Goal: Information Seeking & Learning: Learn about a topic

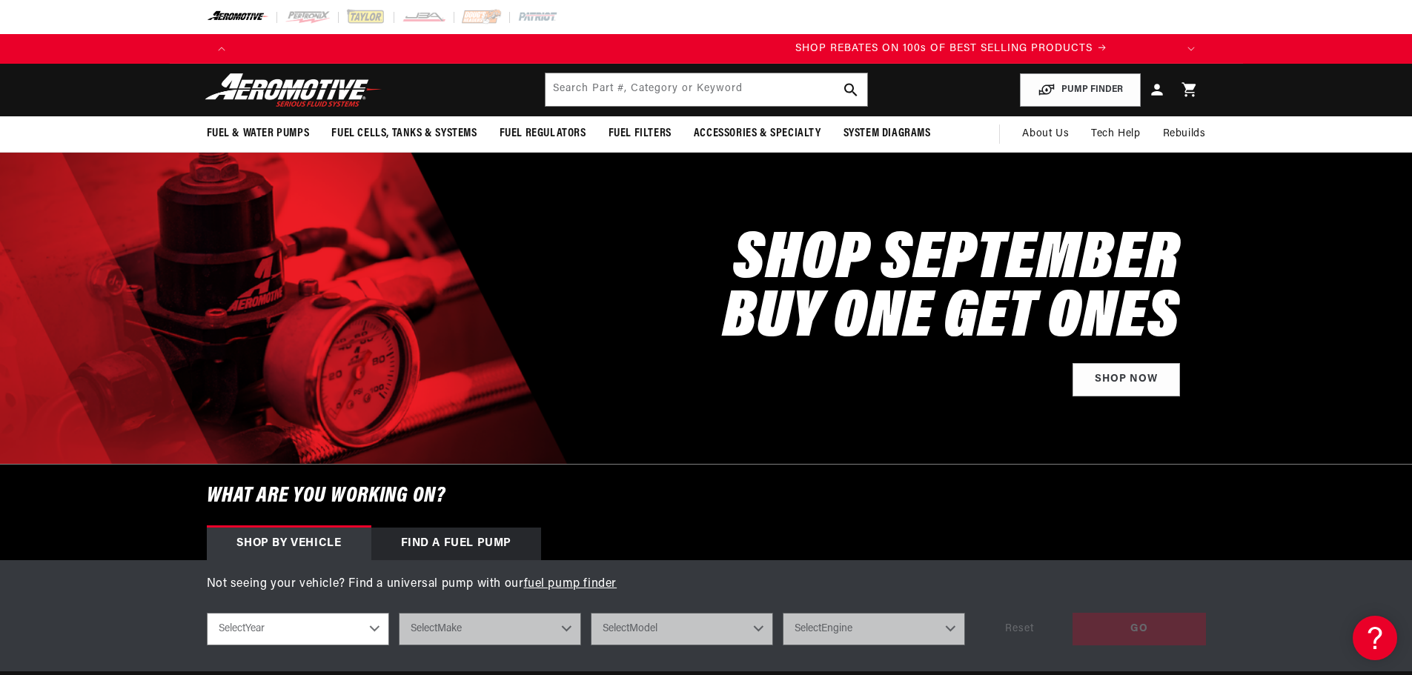
scroll to position [0, 1879]
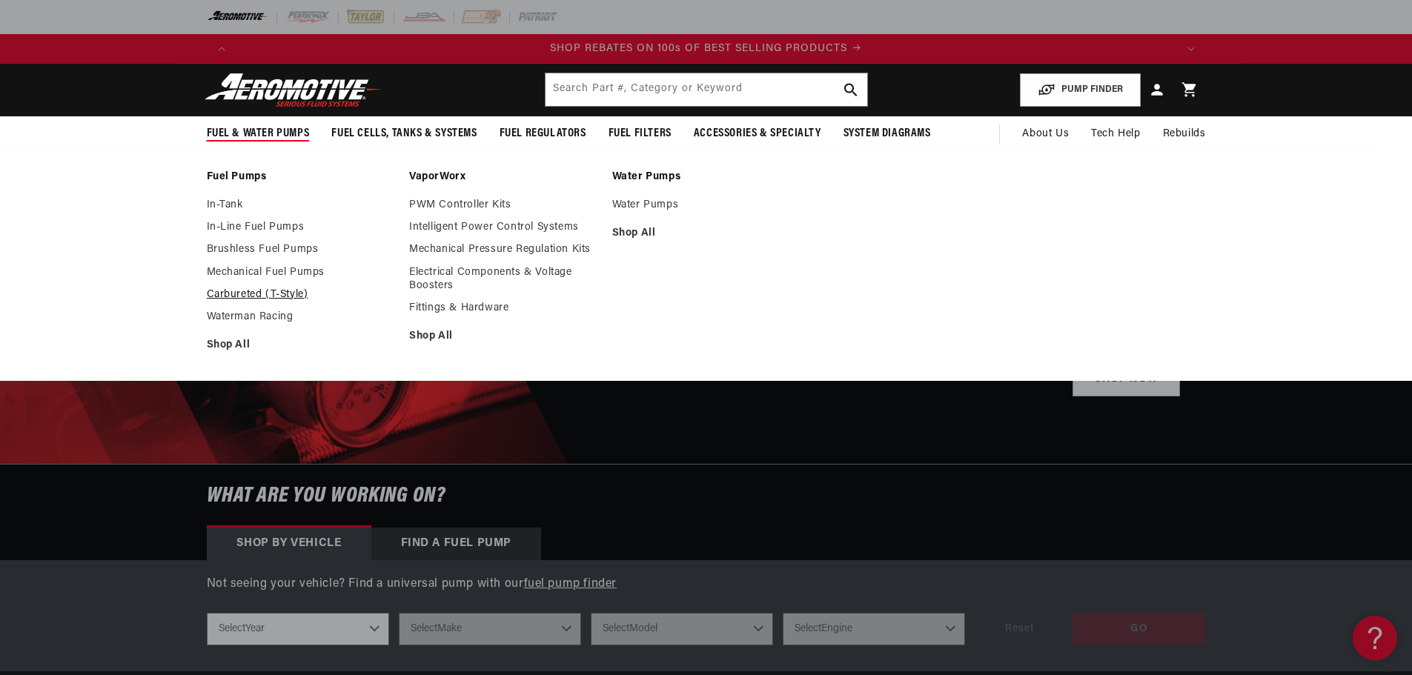
click at [253, 290] on link "Carbureted (T-Style)" at bounding box center [301, 294] width 188 height 13
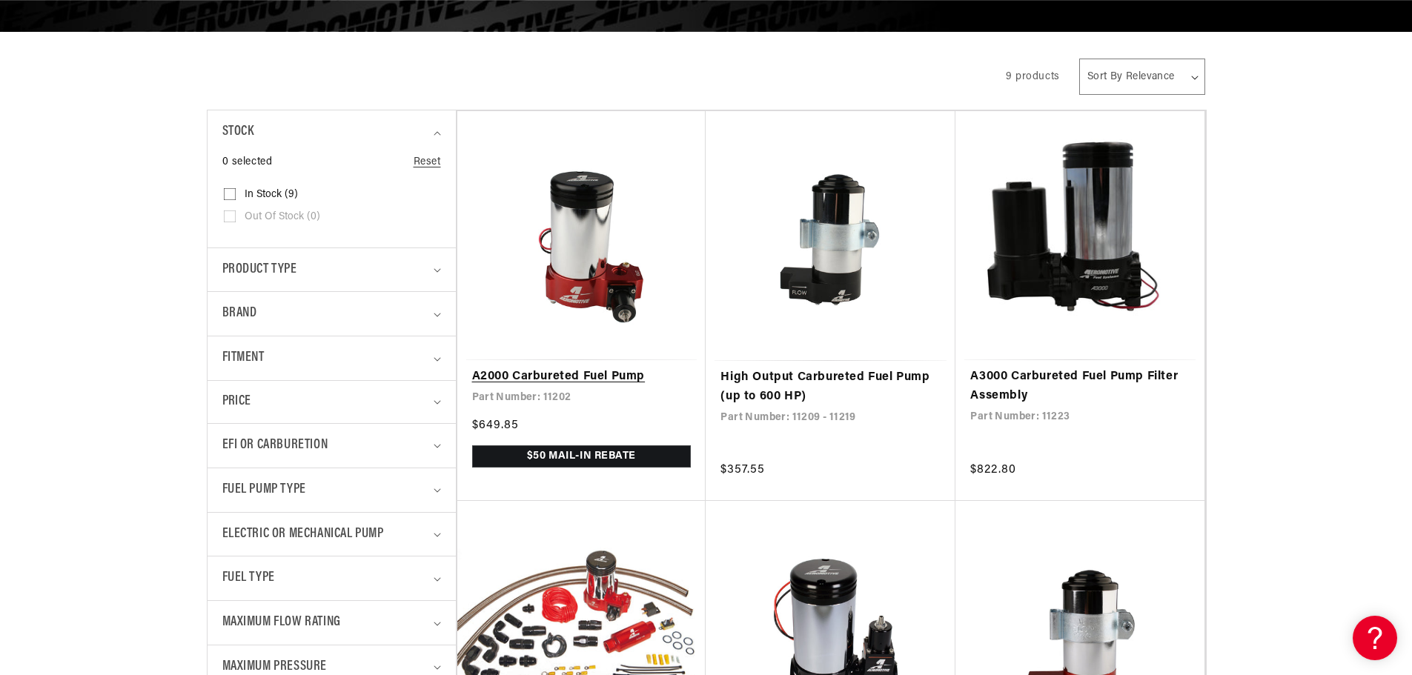
scroll to position [0, 940]
click at [631, 374] on link "A2000 Carbureted Fuel Pump" at bounding box center [581, 377] width 219 height 19
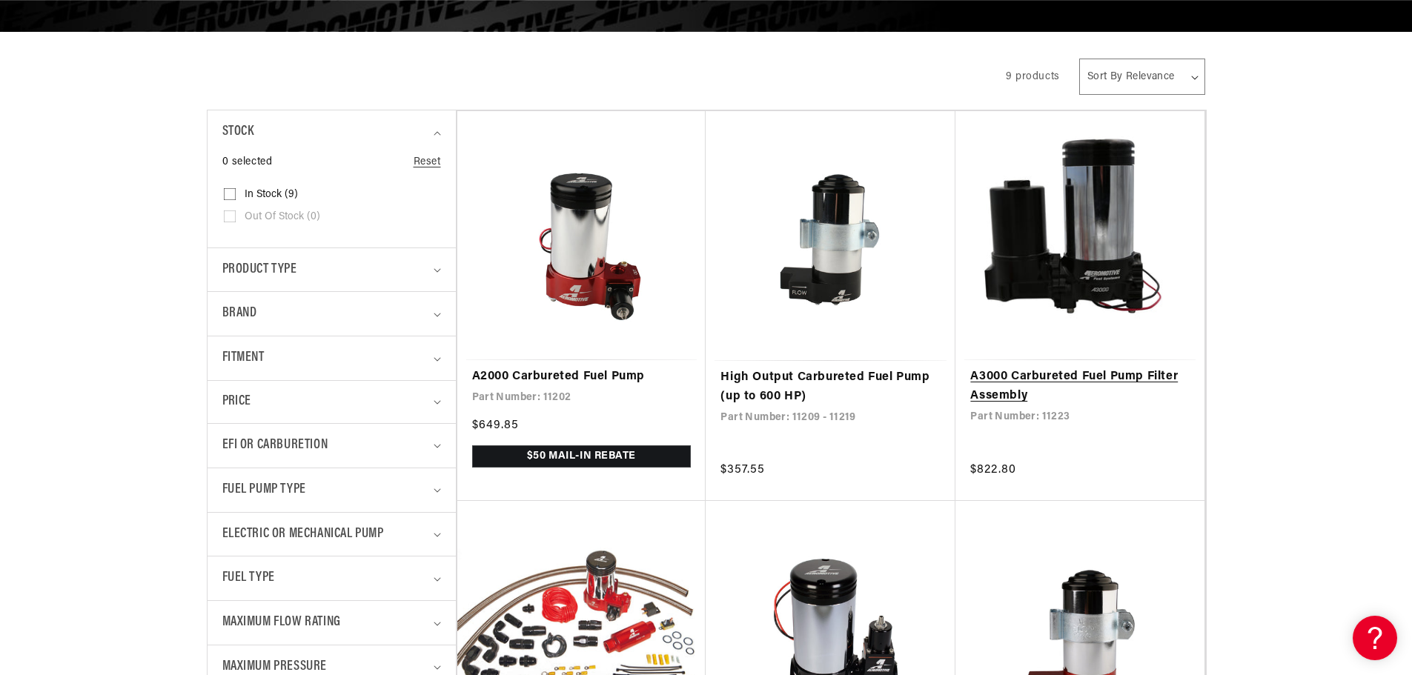
click at [1097, 369] on link "A3000 Carbureted Fuel Pump Filter Assembly" at bounding box center [1079, 387] width 219 height 38
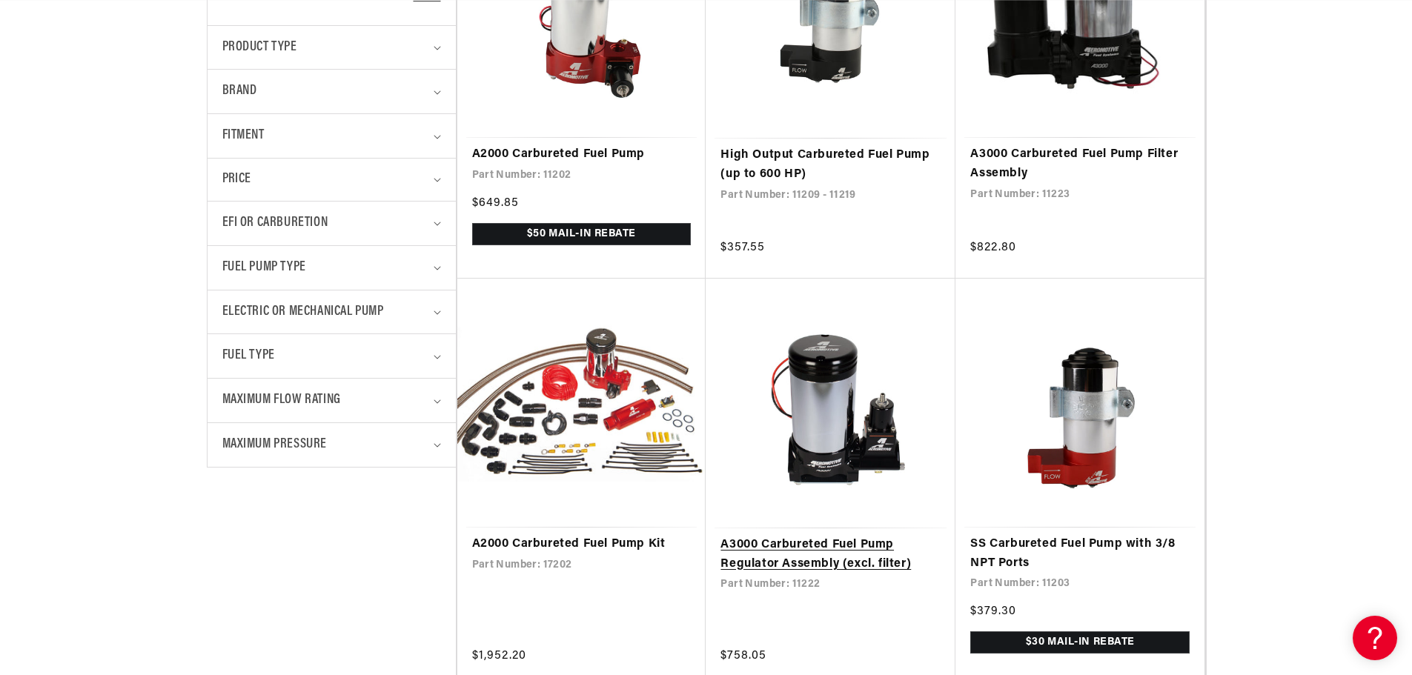
scroll to position [0, 1879]
click at [822, 557] on link "A3000 Carbureted Fuel Pump Regulator Assembly (excl. filter)" at bounding box center [830, 555] width 220 height 38
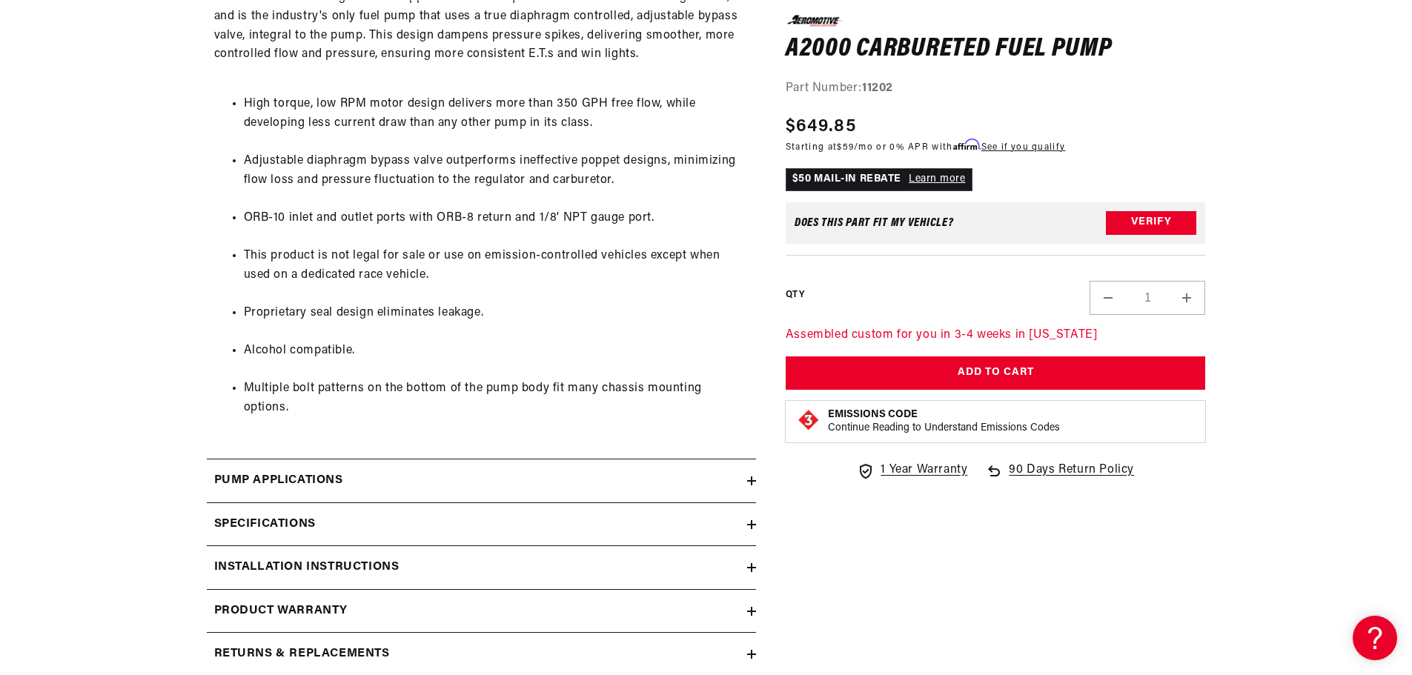
scroll to position [889, 0]
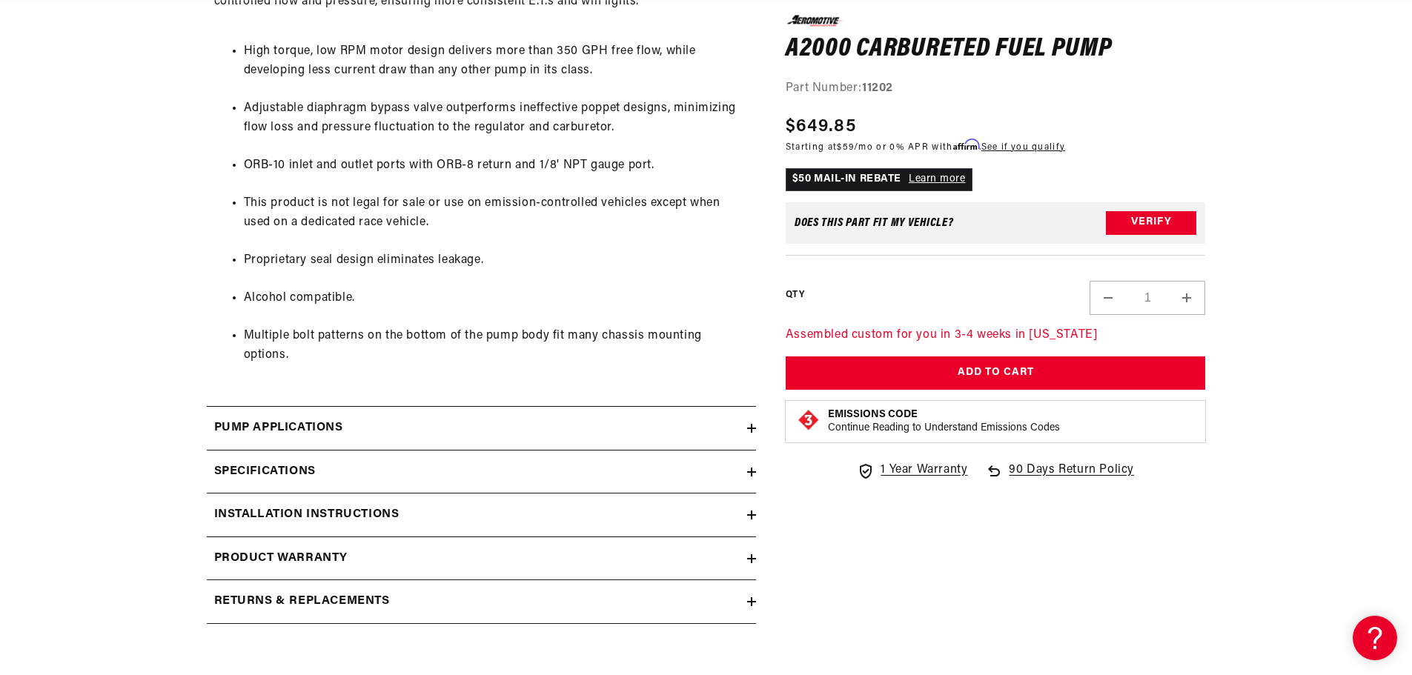
click at [399, 407] on summary "Pump Applications" at bounding box center [481, 428] width 549 height 43
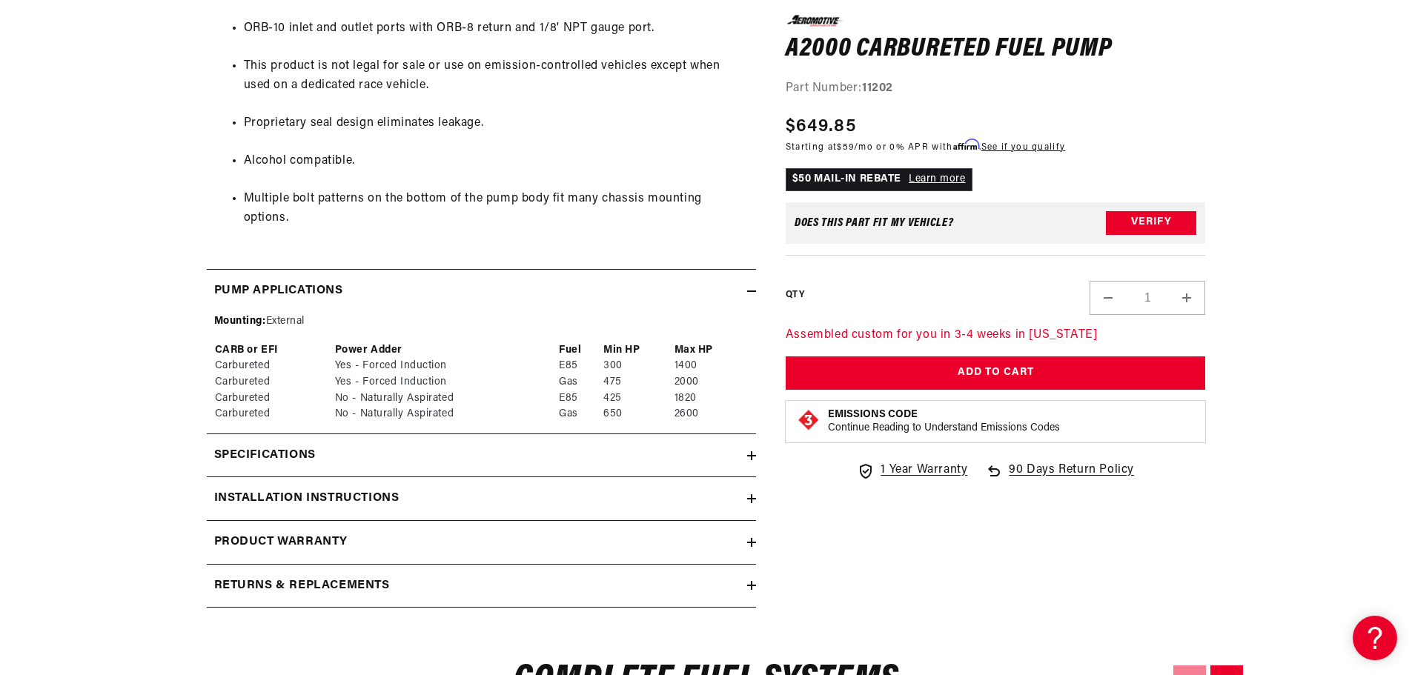
scroll to position [1111, 0]
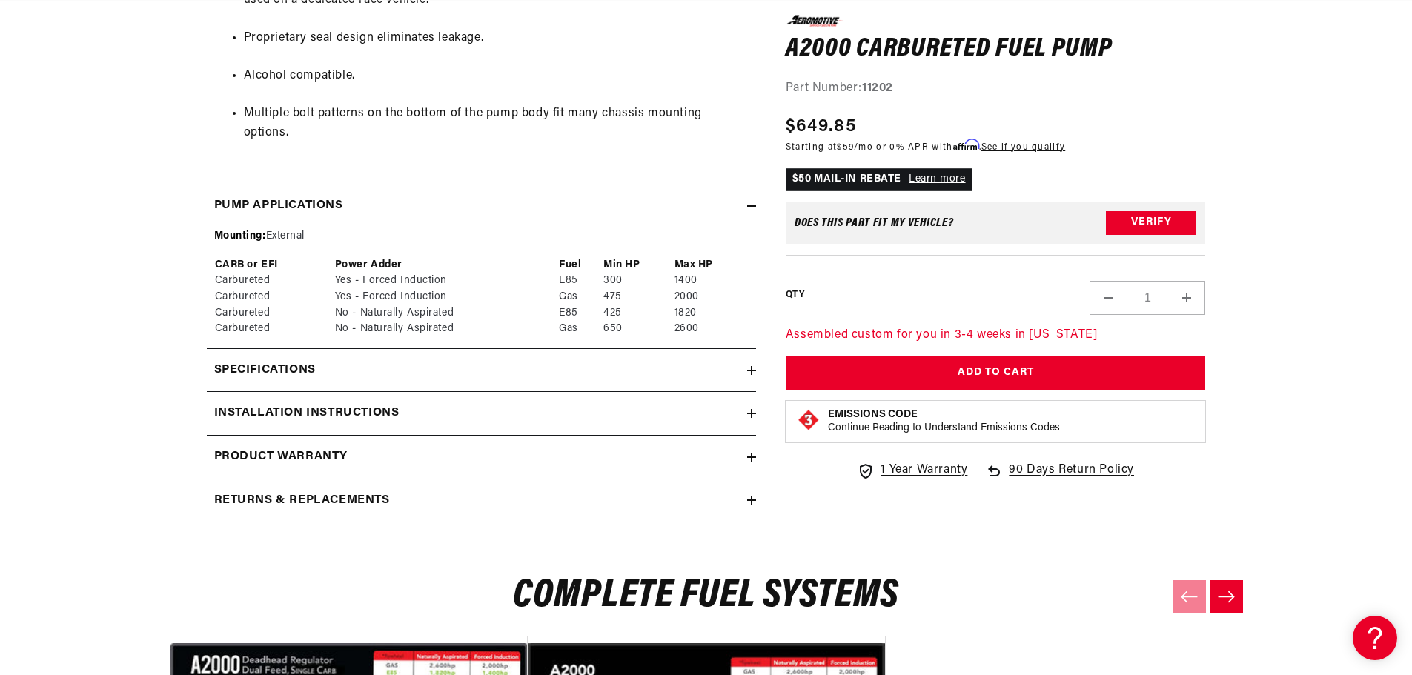
click at [445, 361] on div "Specifications" at bounding box center [477, 370] width 540 height 19
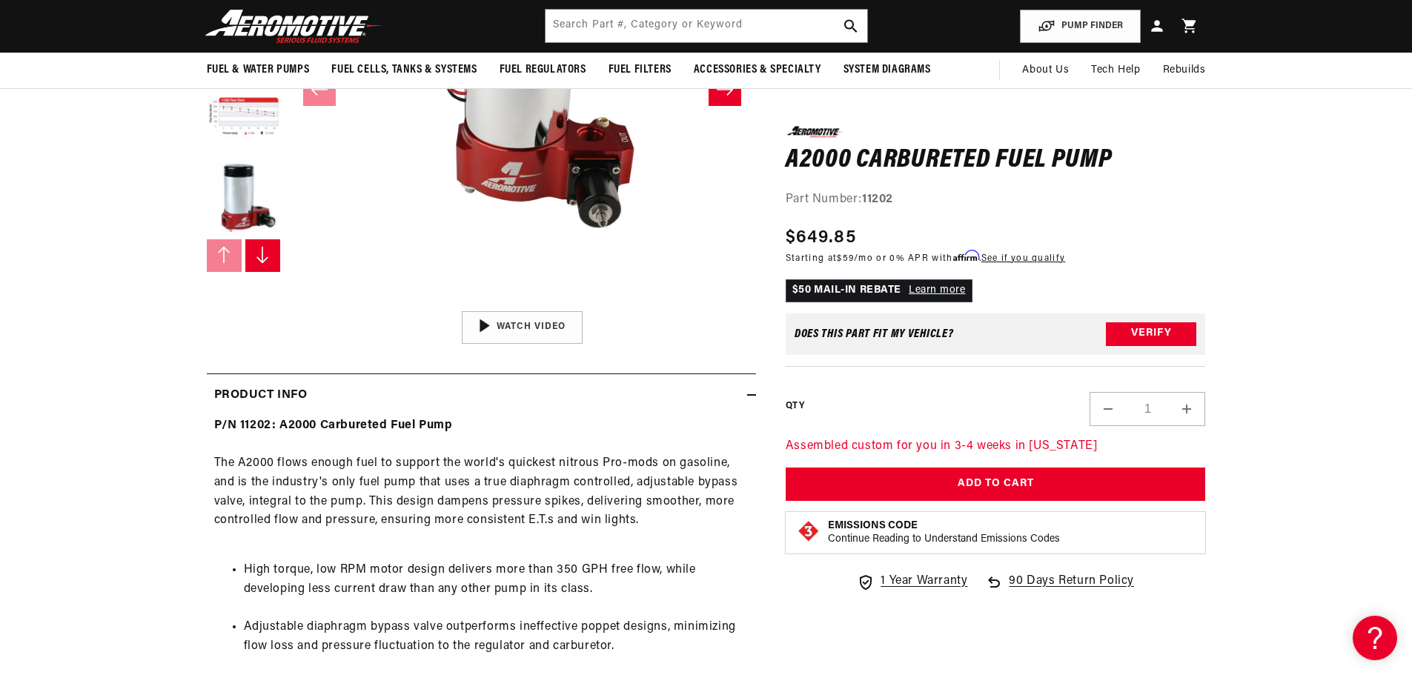
scroll to position [0, 2819]
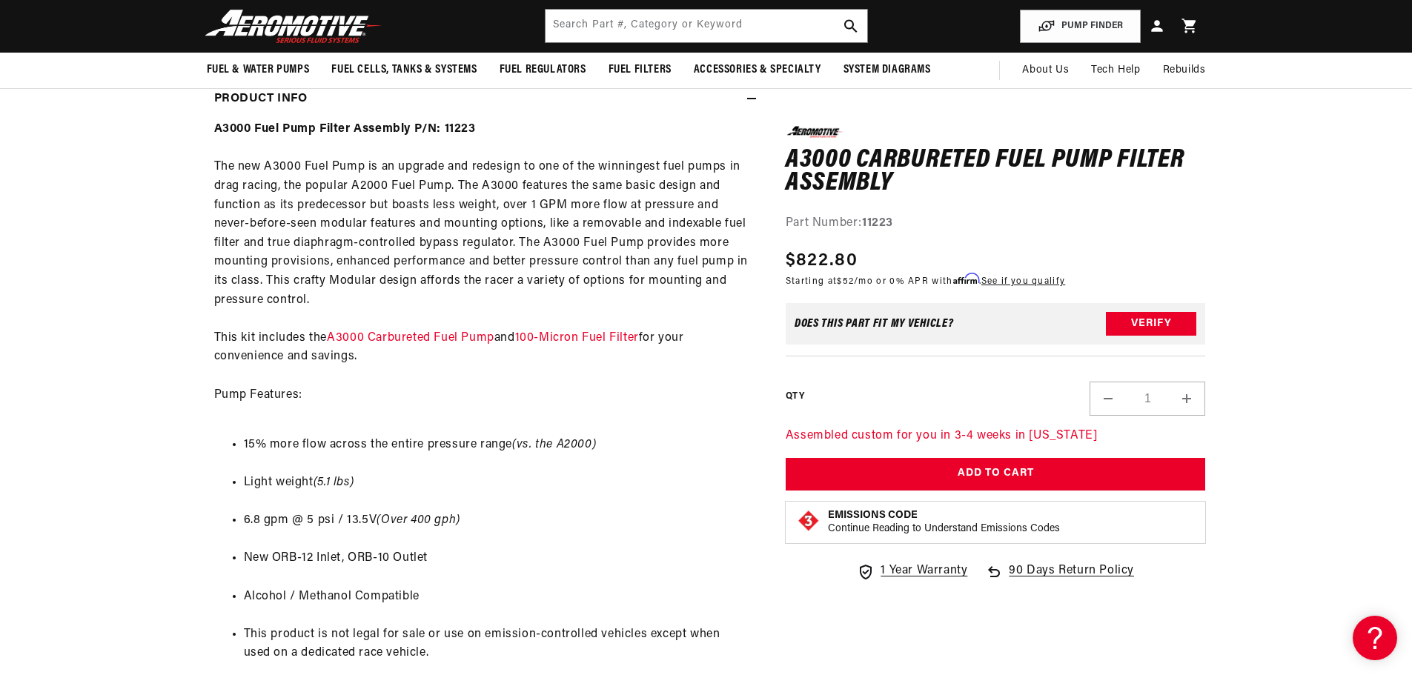
scroll to position [0, 2819]
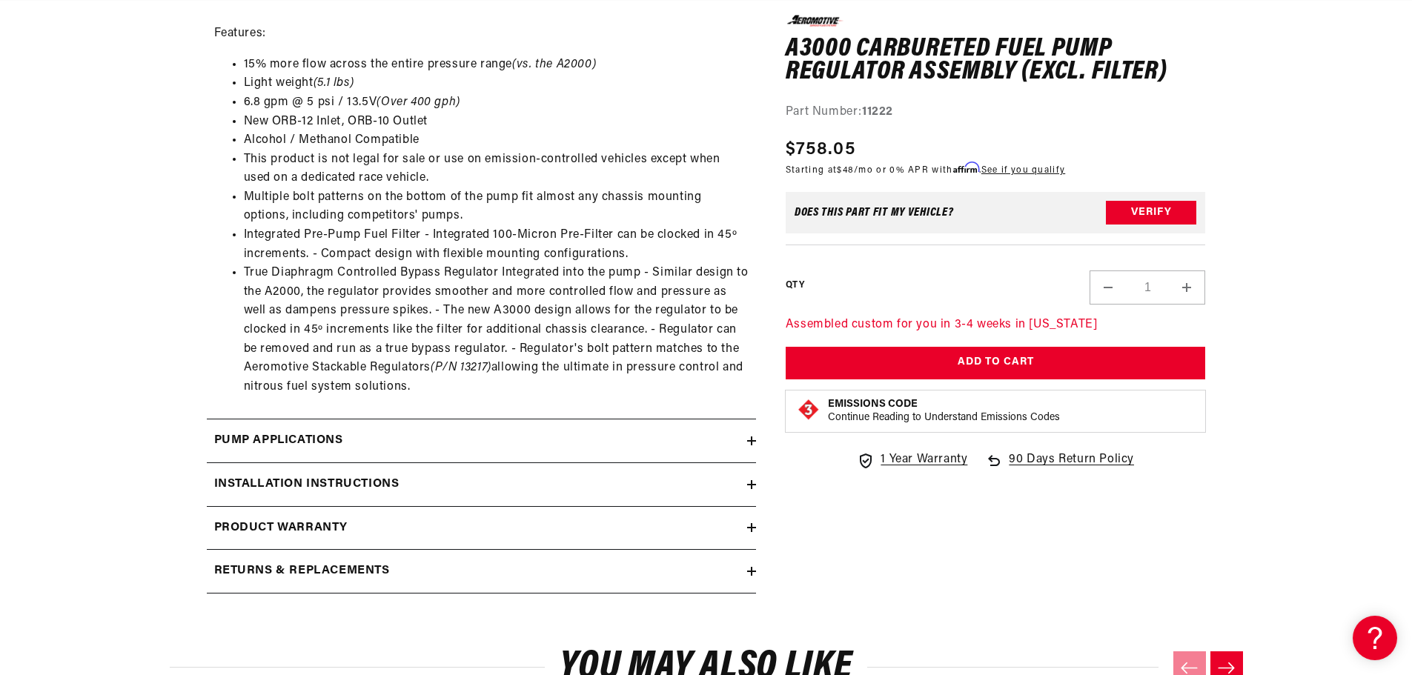
scroll to position [1186, 0]
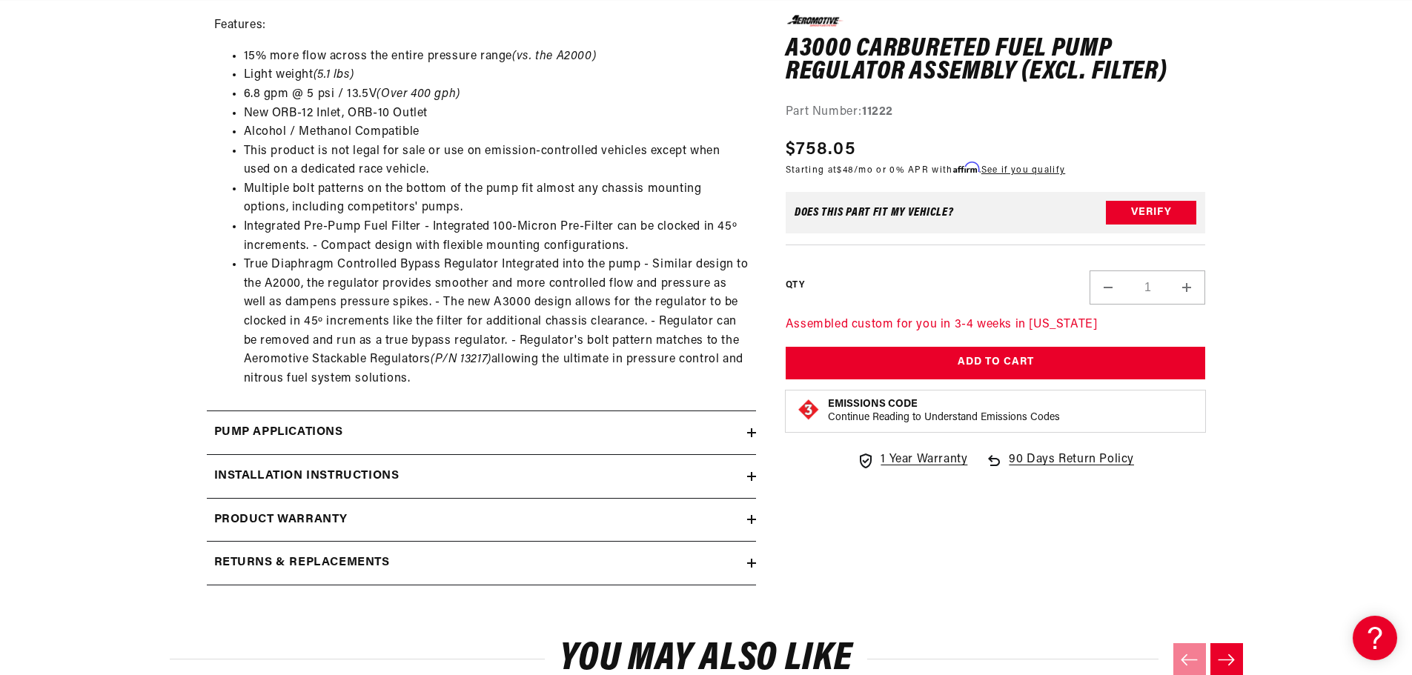
click at [451, 416] on summary "Pump Applications" at bounding box center [481, 432] width 549 height 43
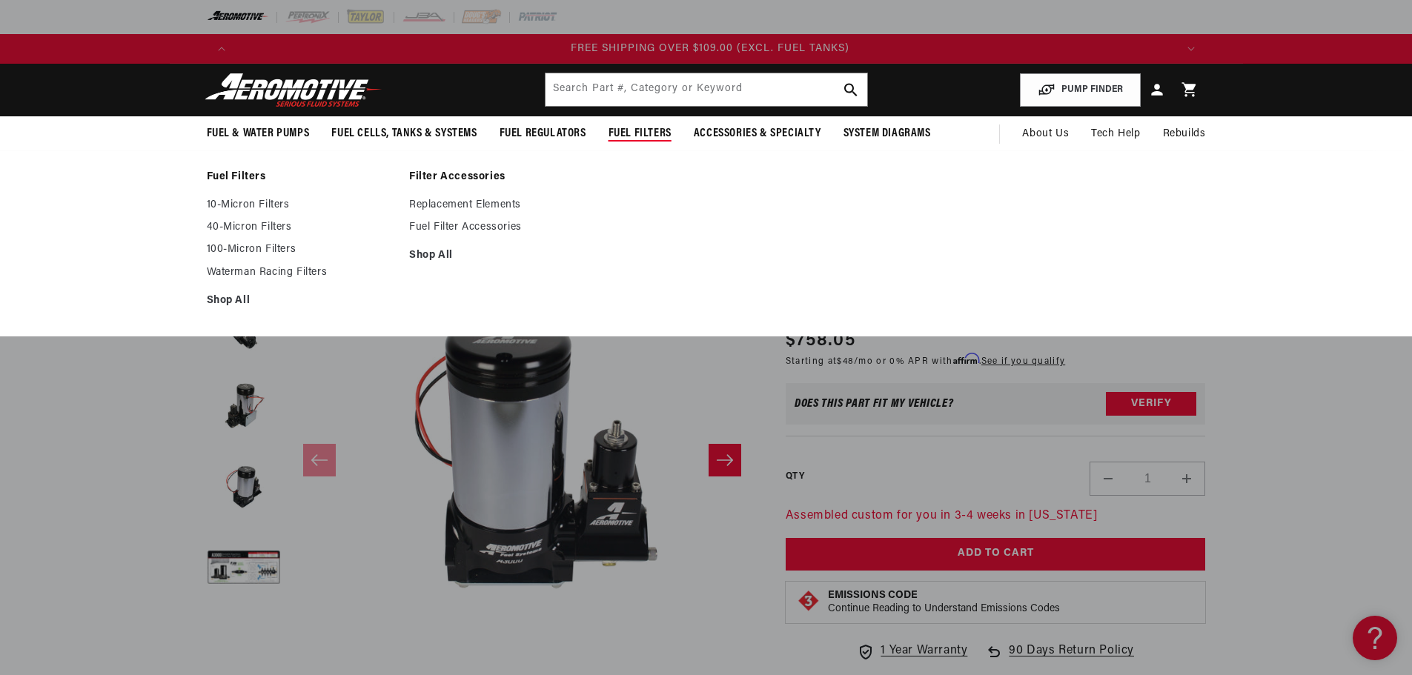
scroll to position [0, 2819]
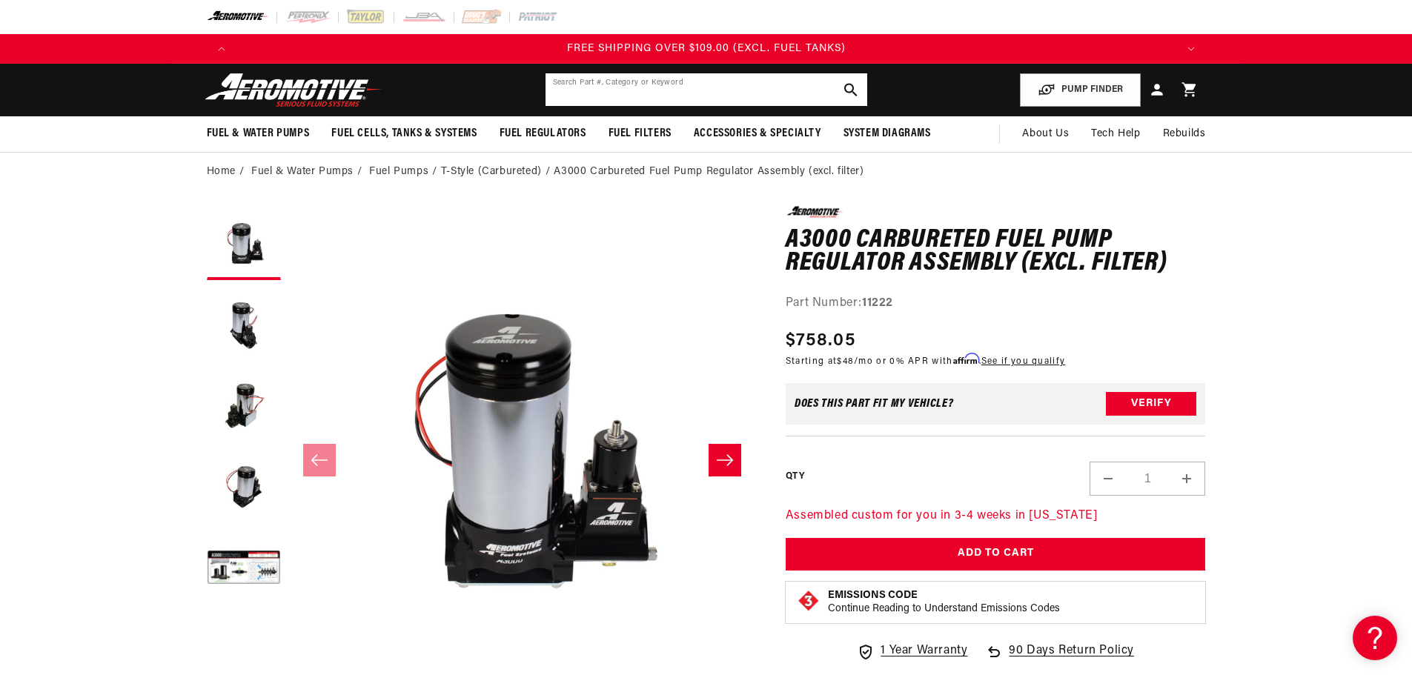
click at [671, 80] on input "text" at bounding box center [706, 89] width 322 height 33
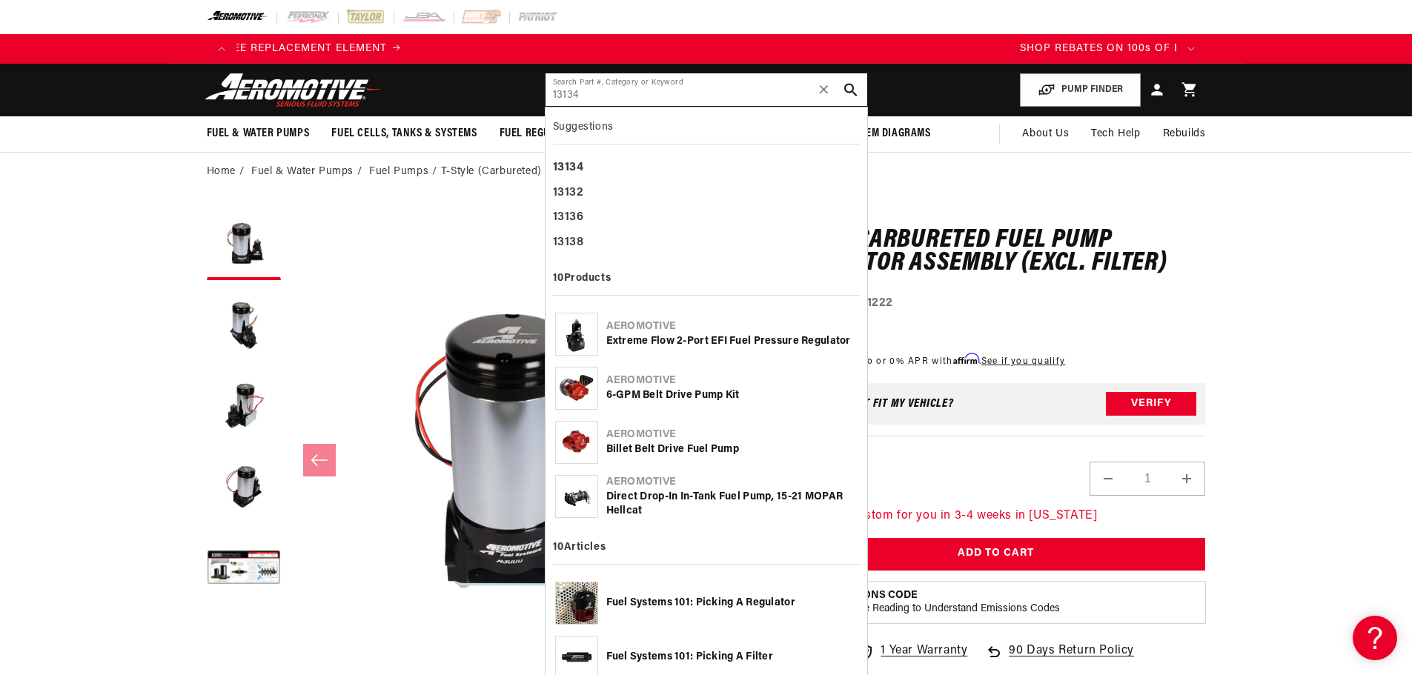
type input "13134"
click at [645, 342] on div "Extreme Flow 2-Port EFI Fuel Pressure Regulator" at bounding box center [731, 341] width 251 height 15
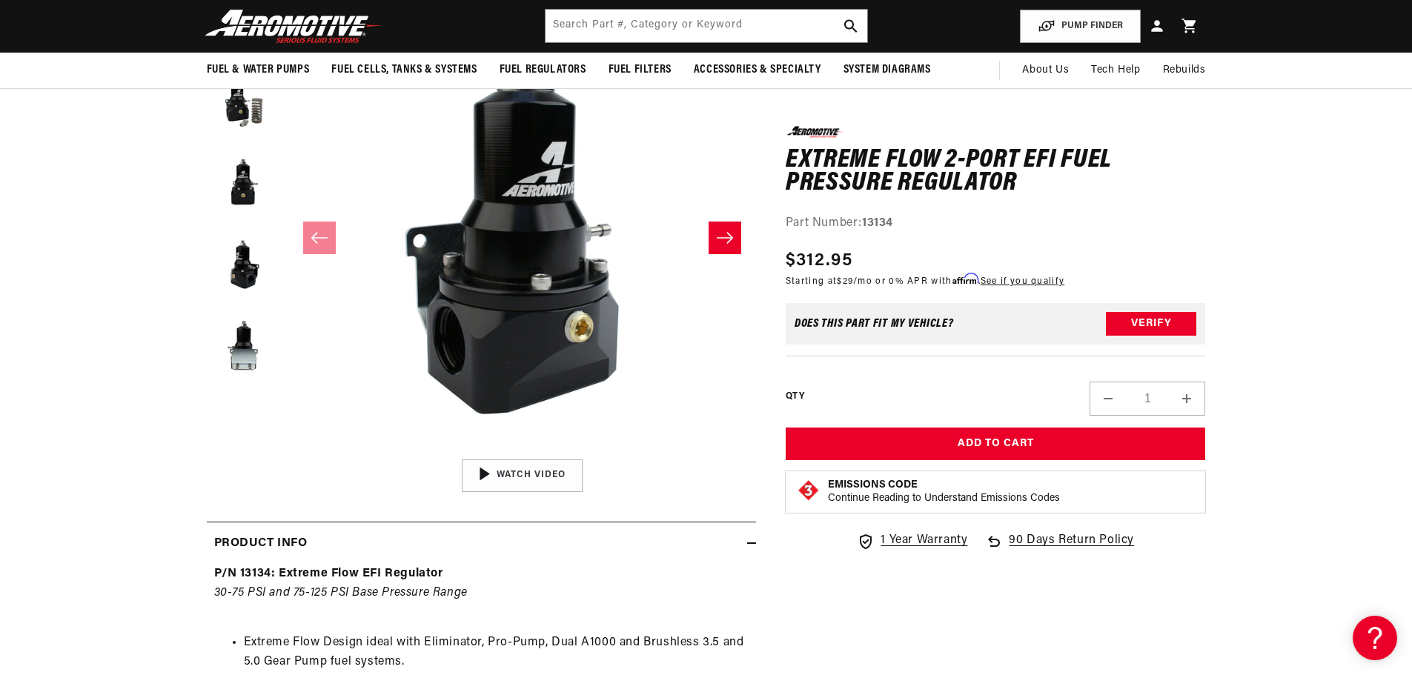
scroll to position [0, 563]
click at [619, 16] on input "text" at bounding box center [706, 26] width 322 height 33
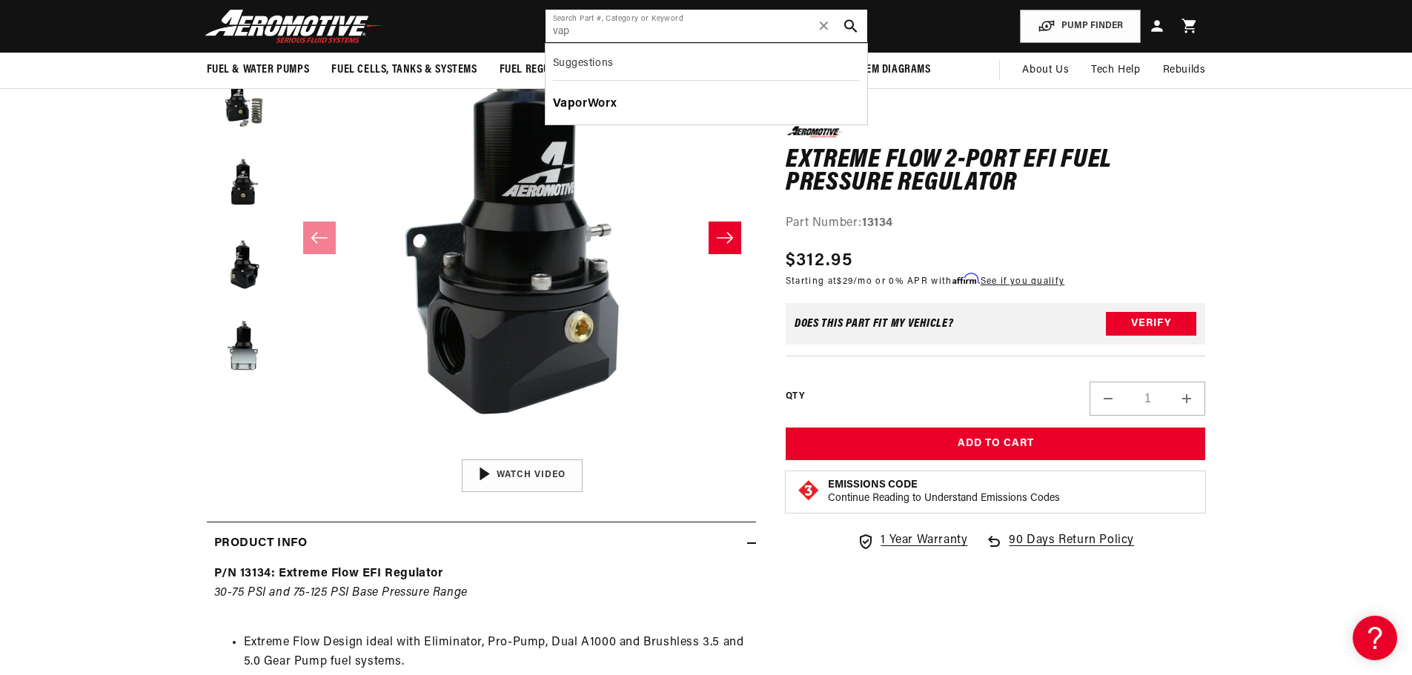
type input "vap"
click at [606, 99] on div "Vap orWorx" at bounding box center [706, 104] width 307 height 25
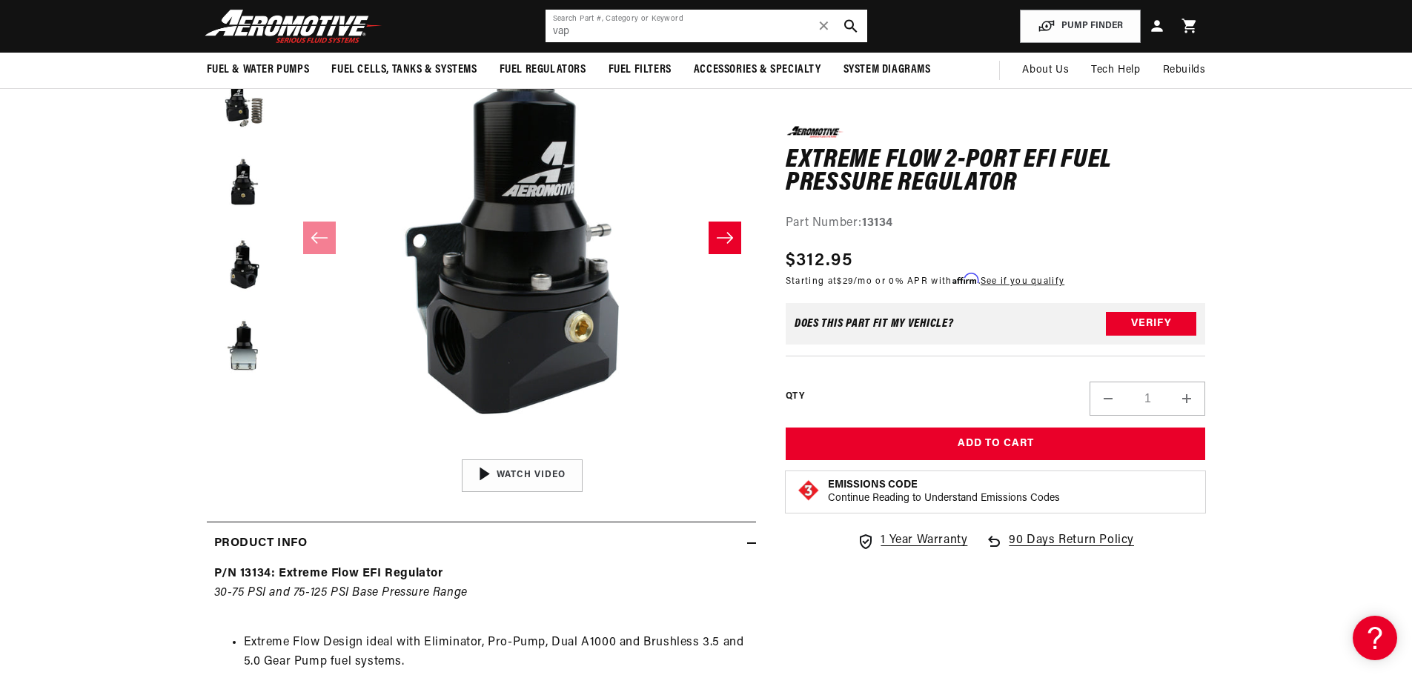
scroll to position [0, 98]
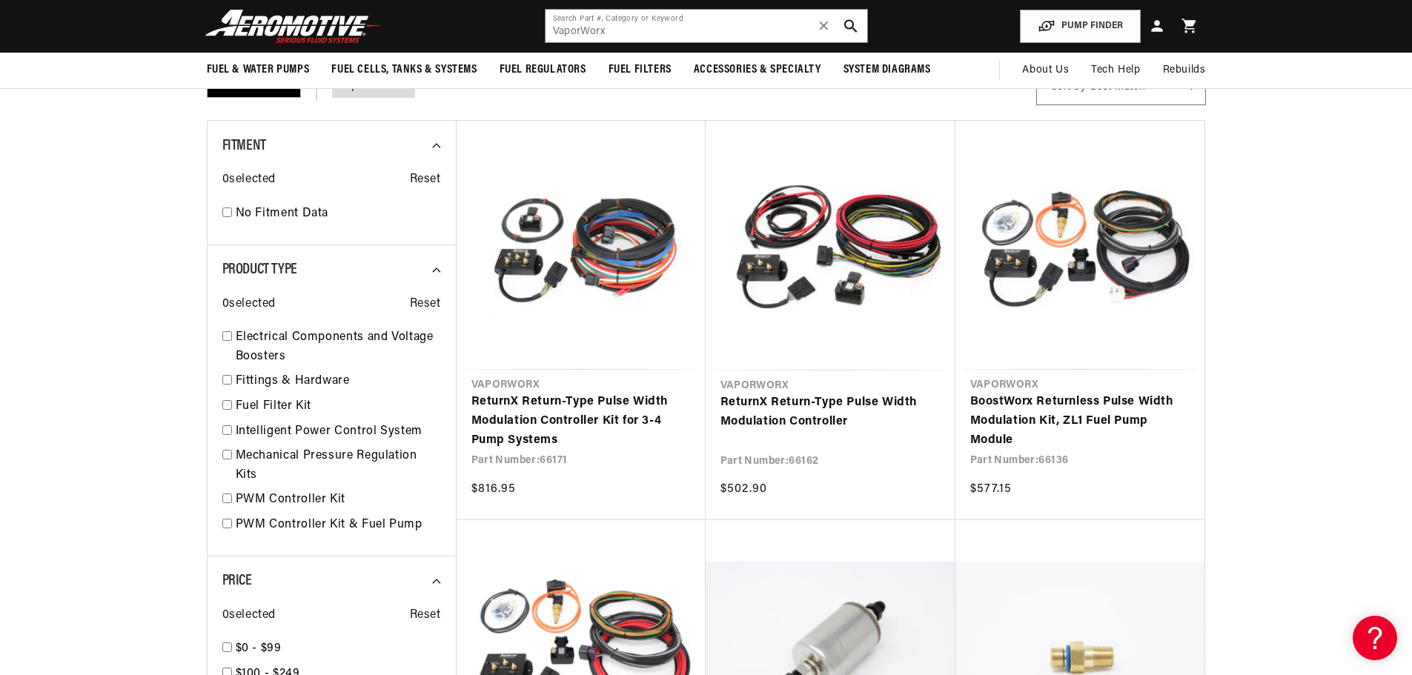
scroll to position [148, 0]
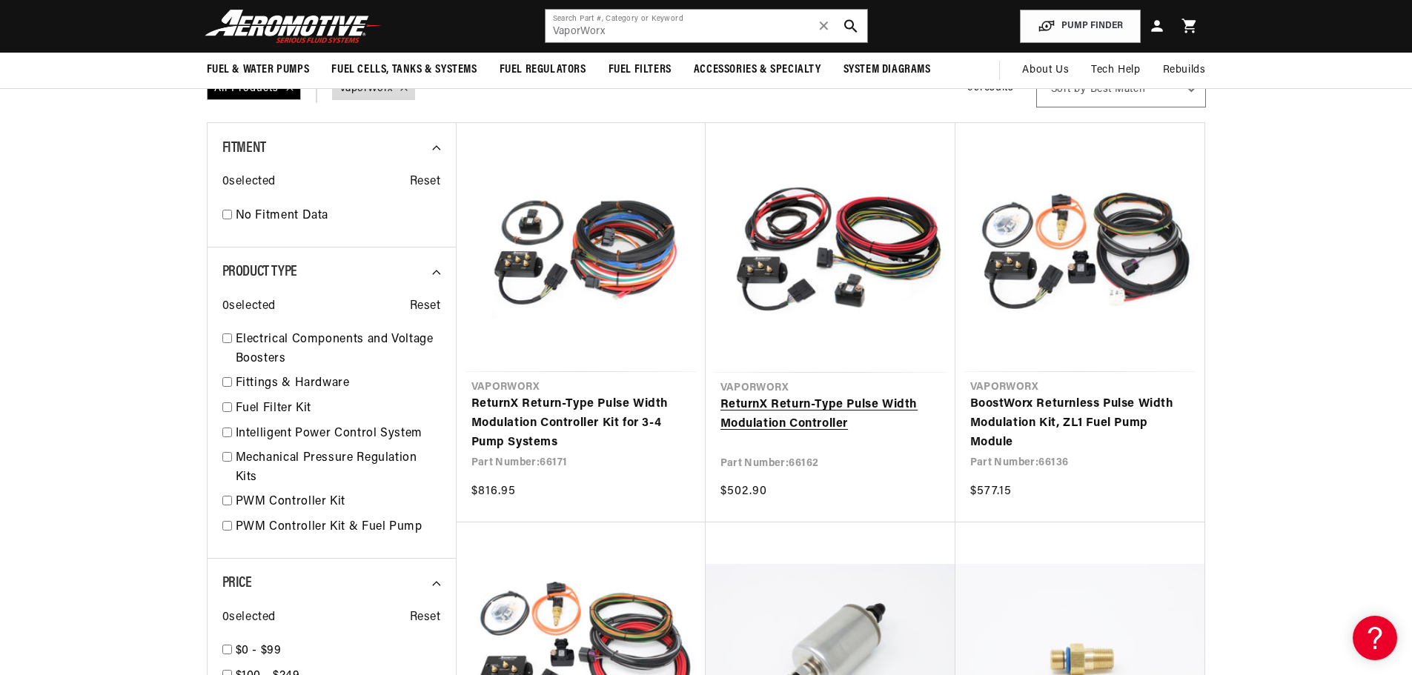
click at [772, 411] on link "ReturnX Return-Type Pulse Width Modulation Controller" at bounding box center [830, 415] width 220 height 38
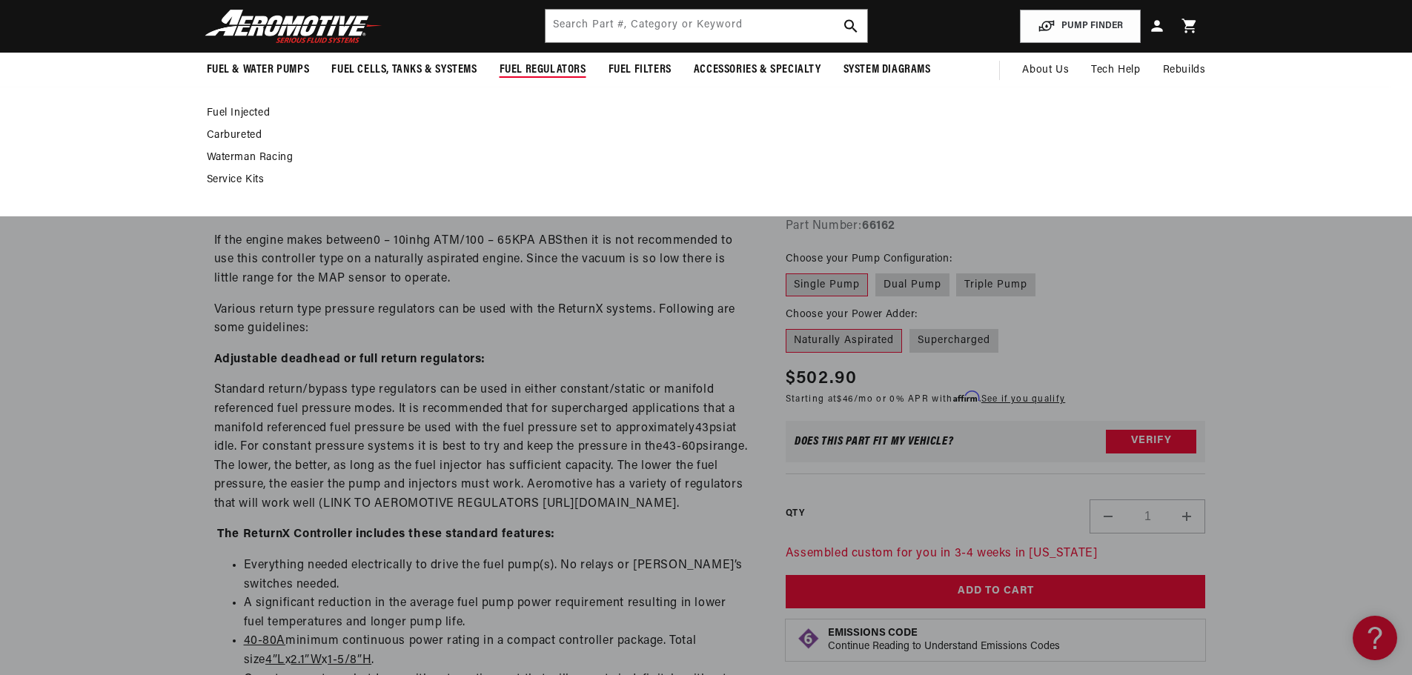
scroll to position [0, 1879]
click at [241, 107] on link "Fuel Injected" at bounding box center [699, 113] width 984 height 13
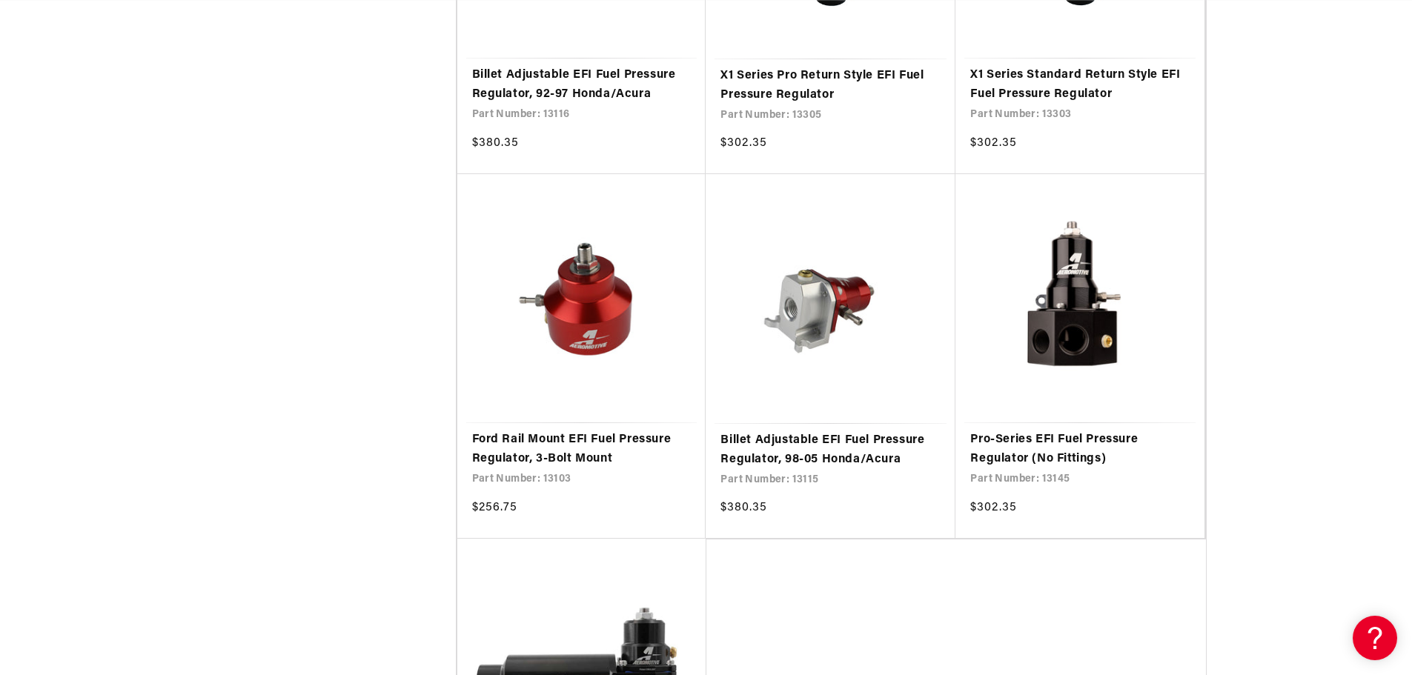
scroll to position [2816, 0]
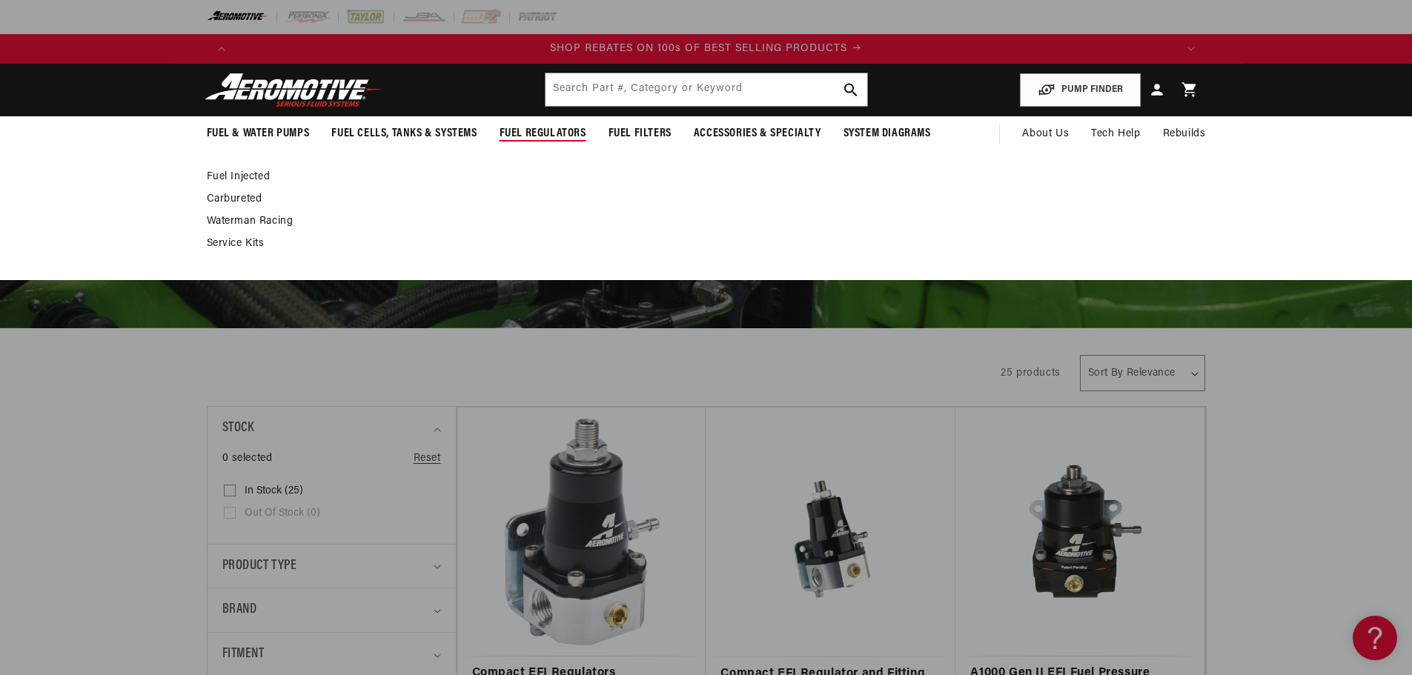
click at [245, 200] on link "Carbureted" at bounding box center [699, 199] width 984 height 13
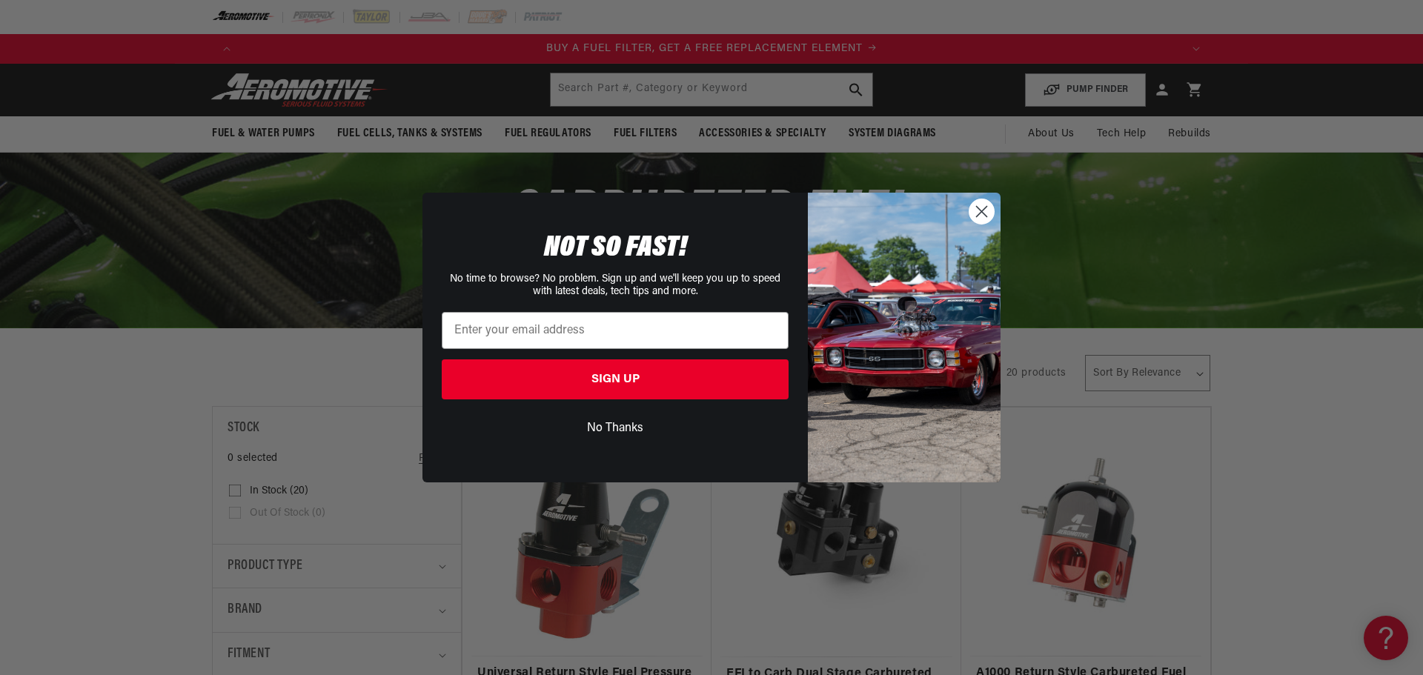
click at [984, 215] on icon "Close dialog" at bounding box center [982, 212] width 10 height 10
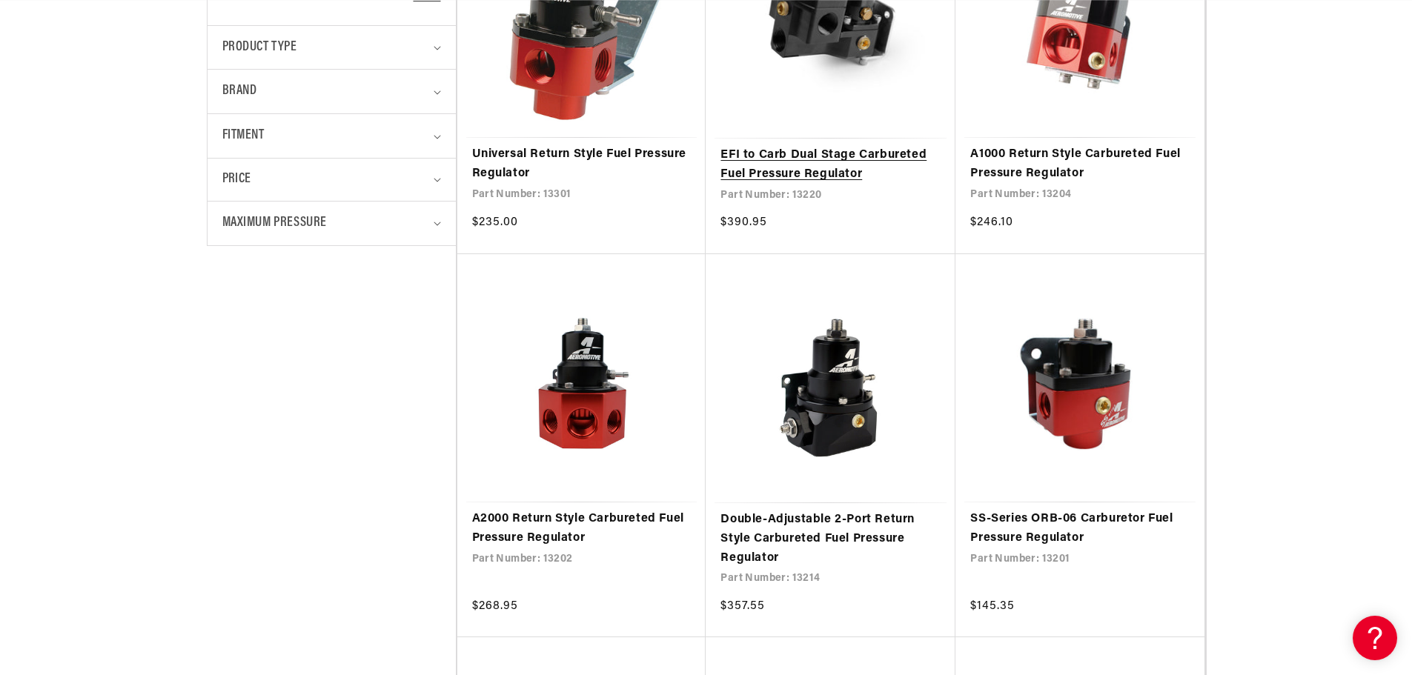
scroll to position [889, 0]
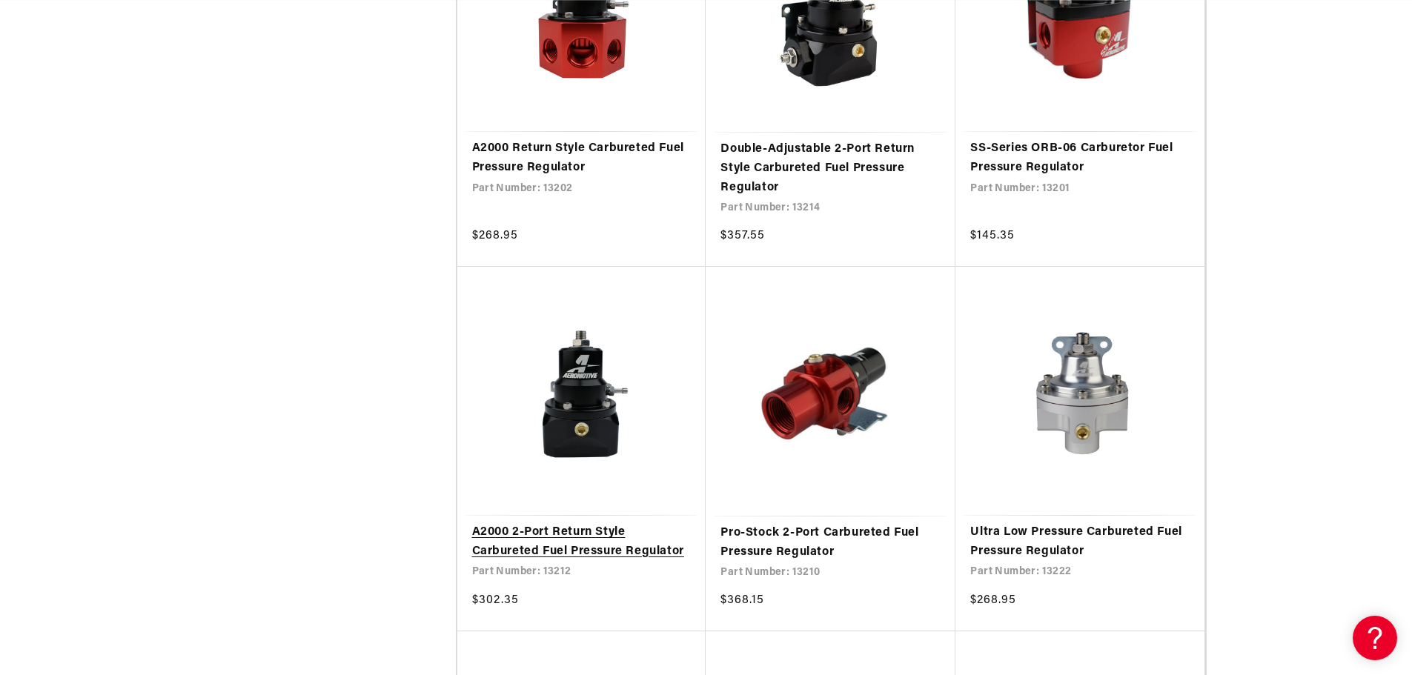
click at [566, 542] on link "A2000 2-Port Return Style Carbureted Fuel Pressure Regulator" at bounding box center [581, 542] width 219 height 38
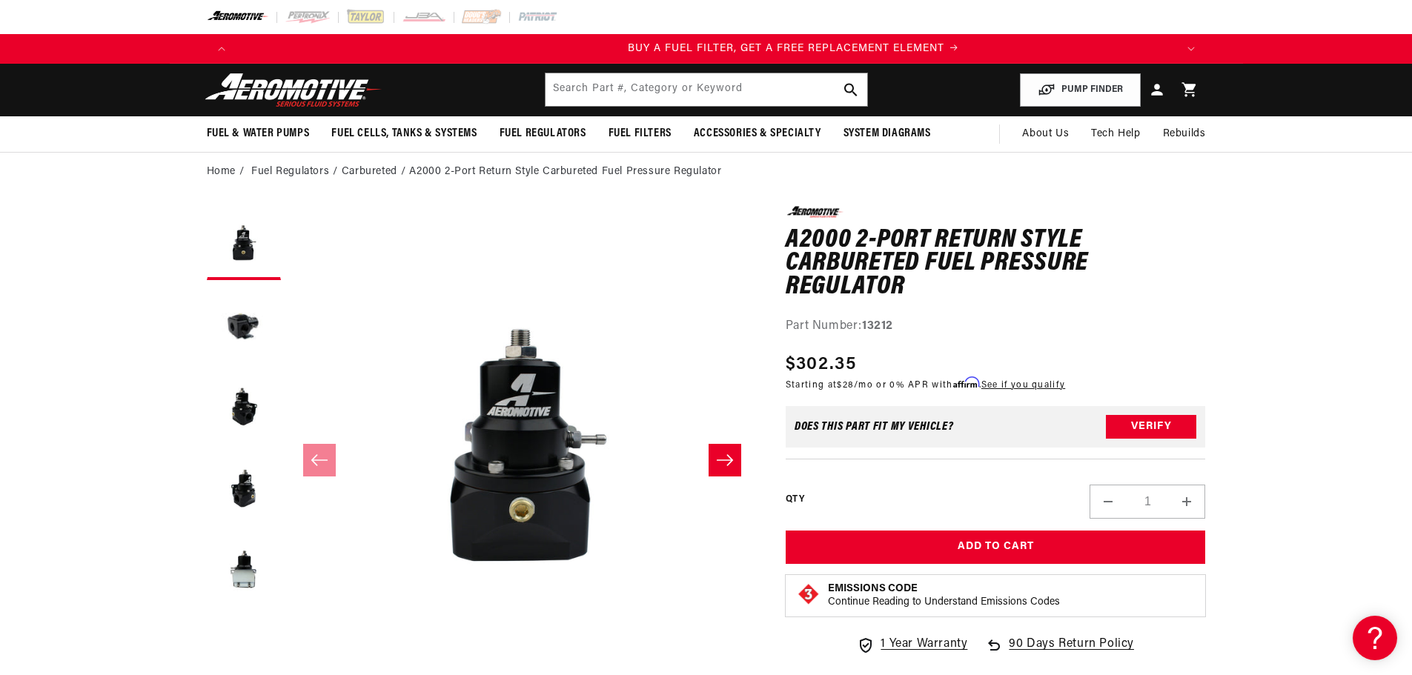
scroll to position [0, 940]
